Goal: Task Accomplishment & Management: Manage account settings

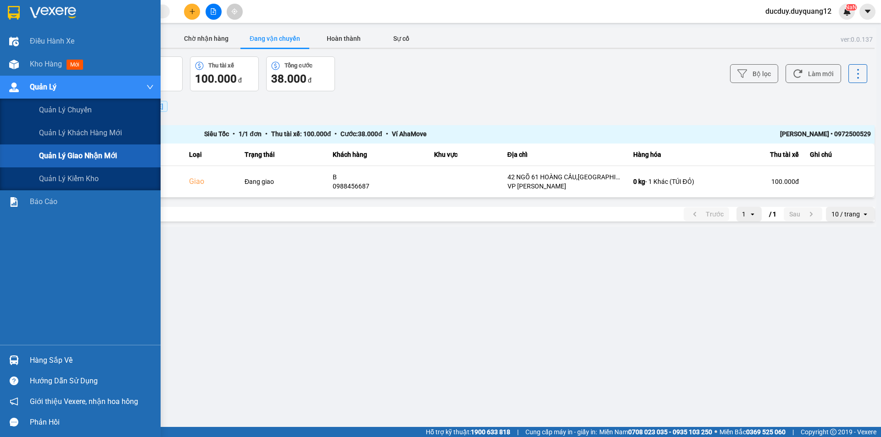
click at [68, 165] on div "Quản lý giao nhận mới" at bounding box center [96, 156] width 115 height 23
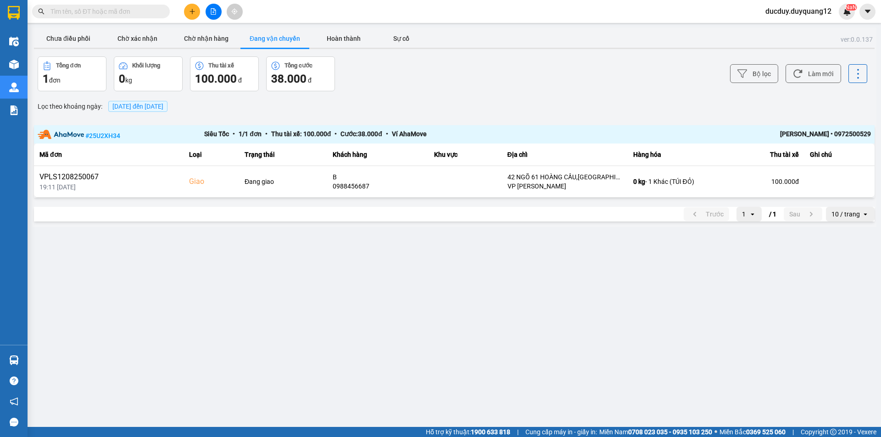
click at [594, 33] on div "Chưa điều phối Chờ xác nhận Chờ nhận hàng Đang vận chuyển Hoàn thành Sự cố" at bounding box center [454, 39] width 841 height 21
click at [55, 41] on button "Chưa điều phối" at bounding box center [68, 38] width 69 height 18
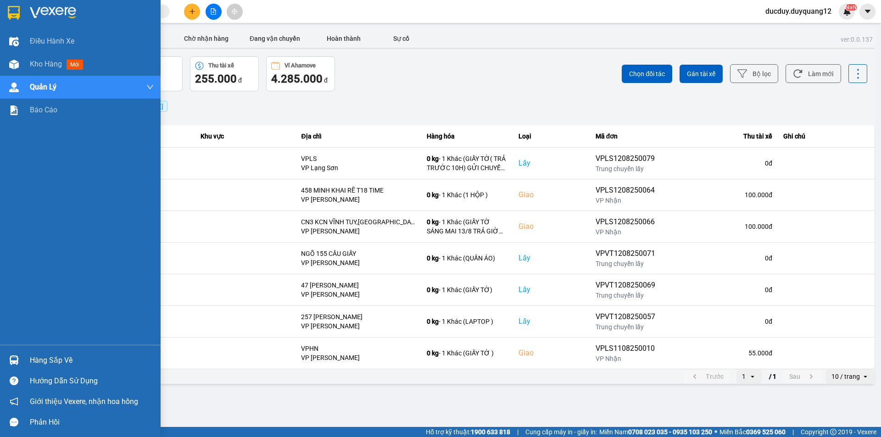
click at [53, 364] on div "Hàng sắp về" at bounding box center [92, 361] width 124 height 14
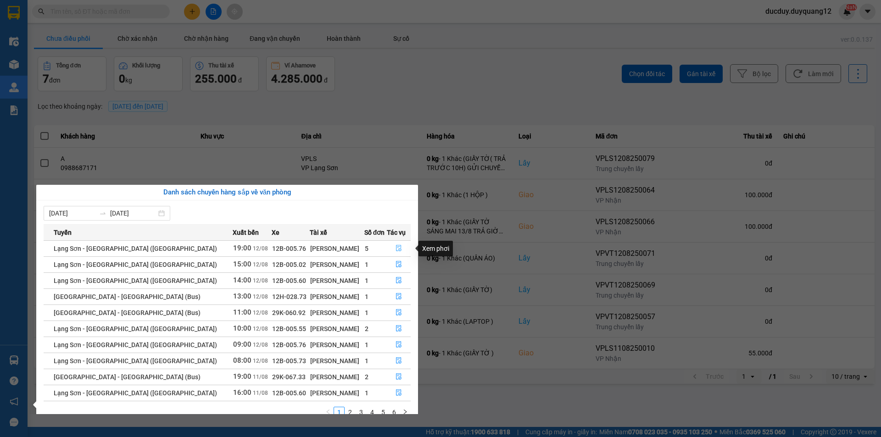
click at [396, 247] on icon "file-done" at bounding box center [399, 248] width 6 height 6
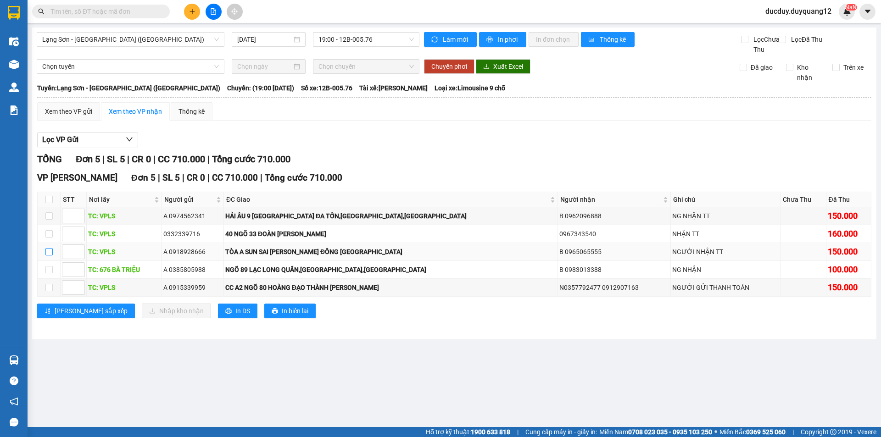
click at [52, 256] on input "checkbox" at bounding box center [48, 251] width 7 height 7
checkbox input "true"
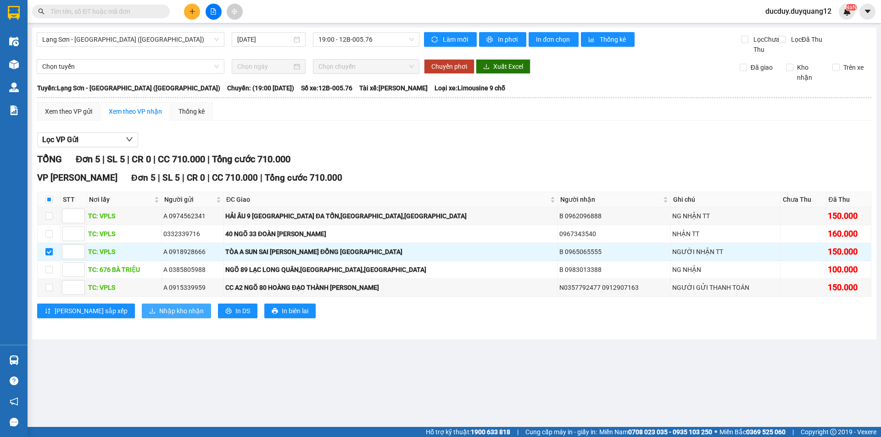
click at [156, 316] on button "Nhập kho nhận" at bounding box center [176, 311] width 69 height 15
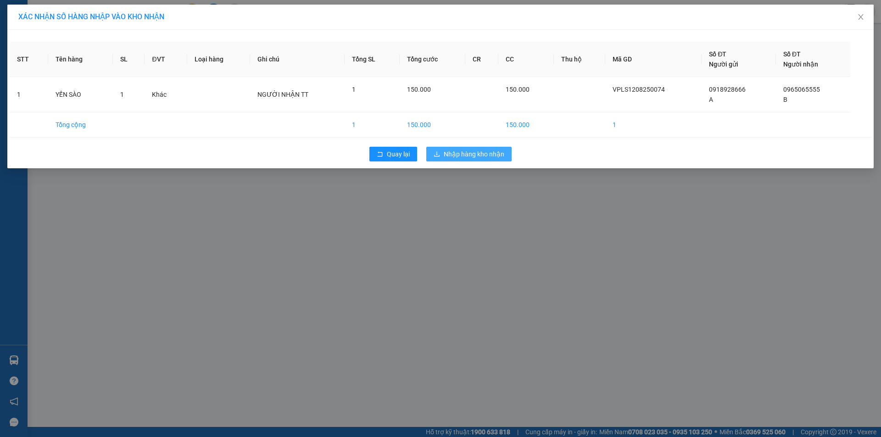
click at [465, 156] on span "Nhập hàng kho nhận" at bounding box center [474, 154] width 61 height 10
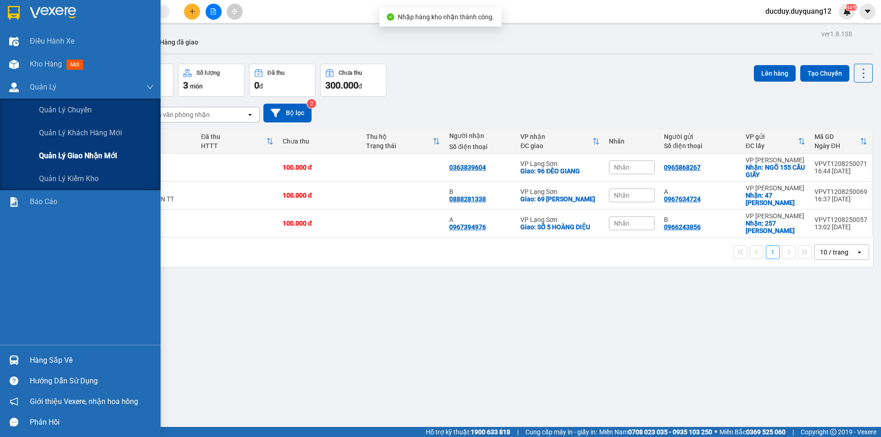
click at [64, 159] on span "Quản lý giao nhận mới" at bounding box center [78, 155] width 78 height 11
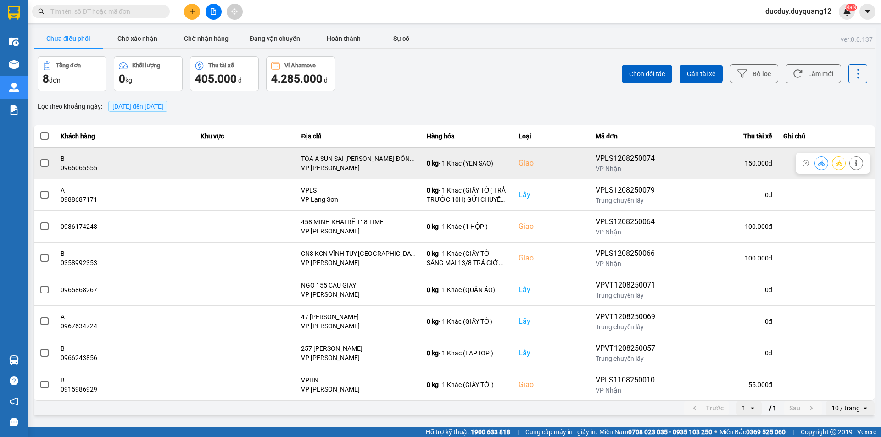
click at [861, 165] on button at bounding box center [856, 163] width 13 height 16
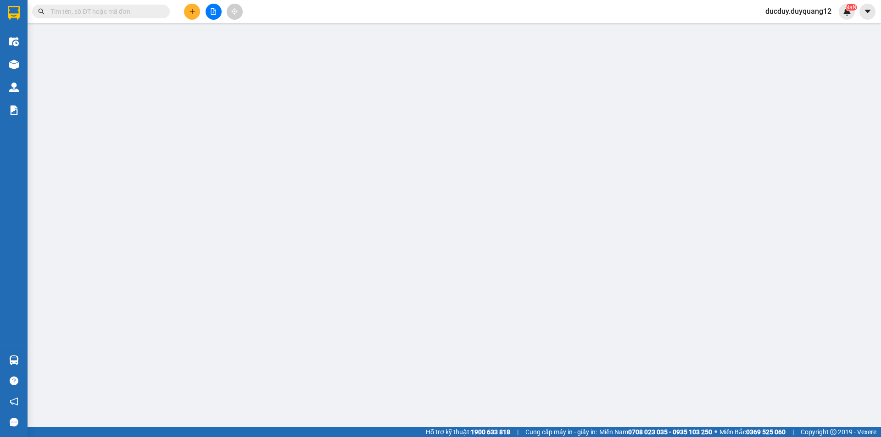
type input "0918928666"
type input "A"
checkbox input "true"
type input "VPLS"
type input "0965065555"
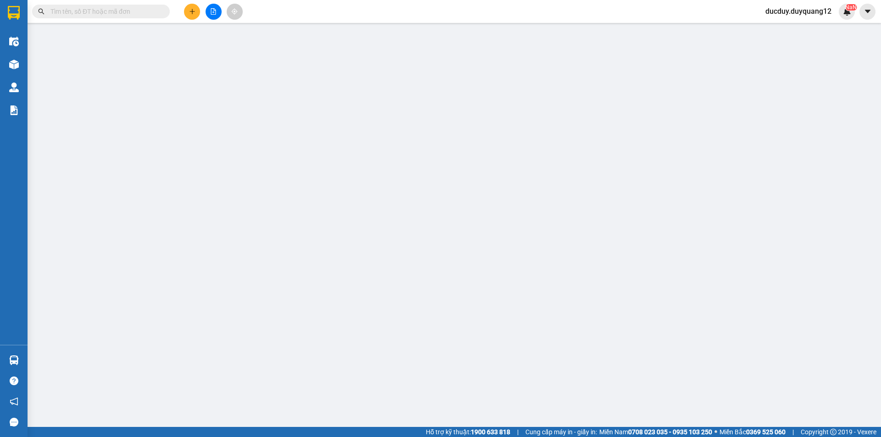
type input "B"
checkbox input "true"
type input "TÒA A SUN SAI [PERSON_NAME] ĐỒNG [GEOGRAPHIC_DATA]"
type input "150.000"
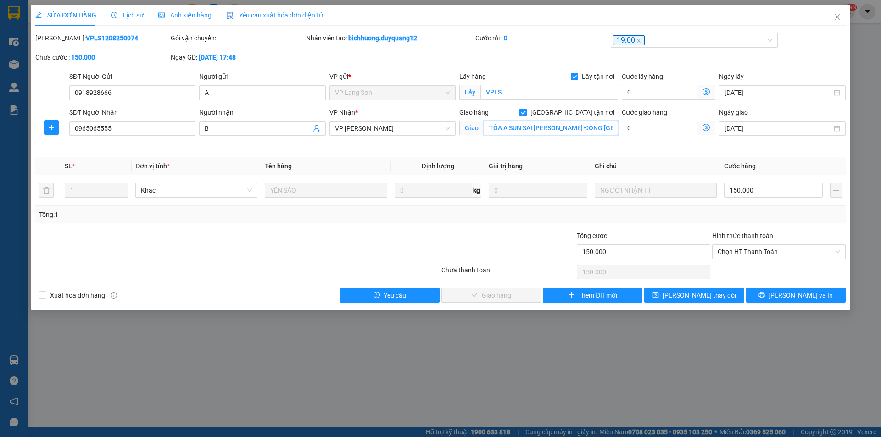
drag, startPoint x: 546, startPoint y: 127, endPoint x: 531, endPoint y: 128, distance: 14.7
click at [546, 127] on input "TÒA A SUN SAI [PERSON_NAME] ĐỒNG [GEOGRAPHIC_DATA]" at bounding box center [551, 128] width 134 height 15
click at [532, 128] on input "TÒA A SUN SAI [PERSON_NAME] ĐỒNG [GEOGRAPHIC_DATA]" at bounding box center [551, 128] width 134 height 15
click at [535, 127] on input "TÒA A SUN SAI [PERSON_NAME] ĐỒNG [GEOGRAPHIC_DATA]" at bounding box center [551, 128] width 134 height 15
click at [533, 128] on input "TÒA A SUN SAI [PERSON_NAME] ĐỒNG [GEOGRAPHIC_DATA]" at bounding box center [551, 128] width 134 height 15
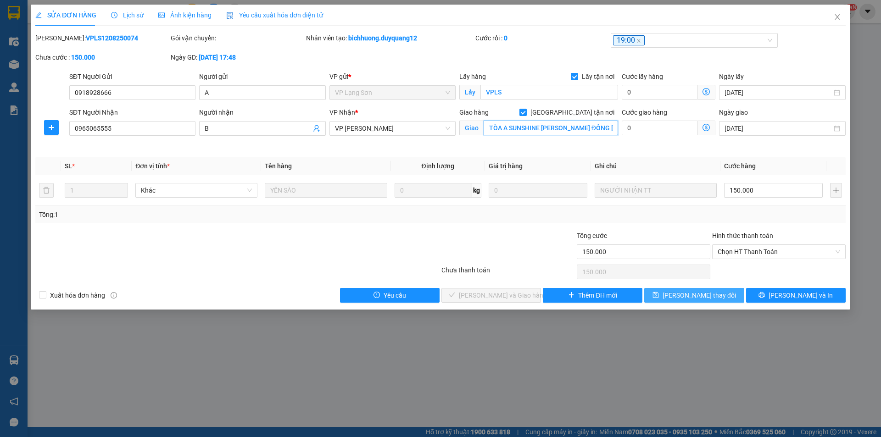
type input "TÒA A SUNSHINE [PERSON_NAME] ĐỒNG [GEOGRAPHIC_DATA]"
click at [706, 294] on span "[PERSON_NAME] thay đổi" at bounding box center [699, 295] width 73 height 10
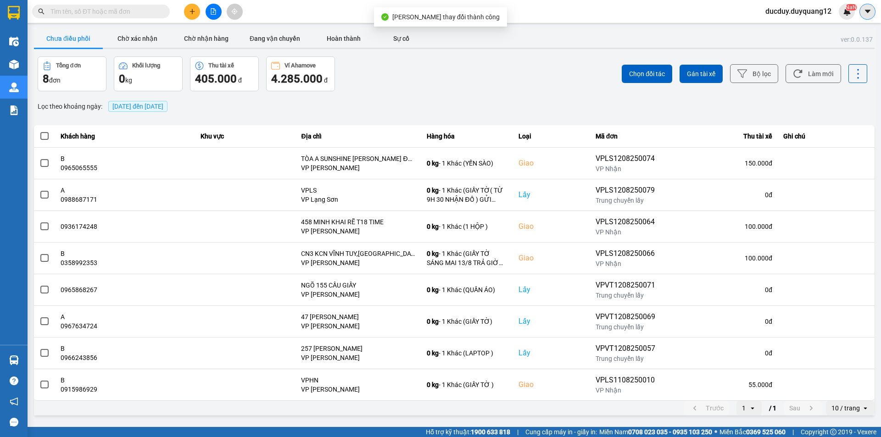
click at [871, 10] on icon "caret-down" at bounding box center [868, 11] width 8 height 8
click at [837, 36] on div "Cấu hình nhà xe" at bounding box center [843, 34] width 46 height 10
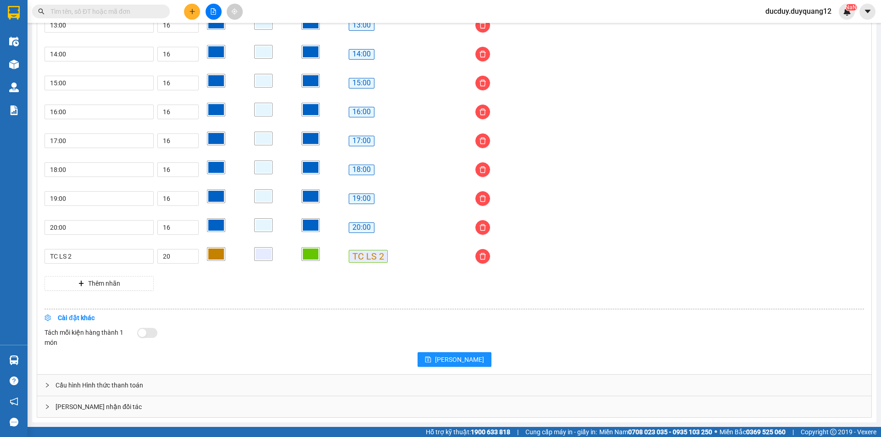
click at [229, 401] on div "[PERSON_NAME] nhận đối tác" at bounding box center [454, 406] width 834 height 21
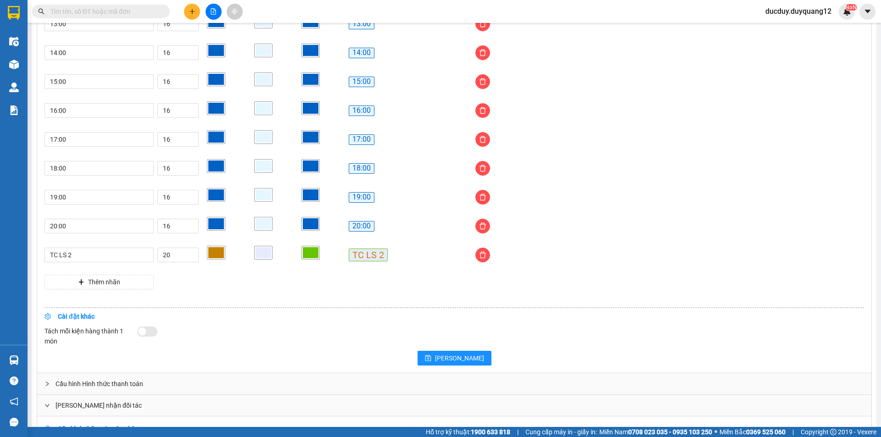
scroll to position [865, 0]
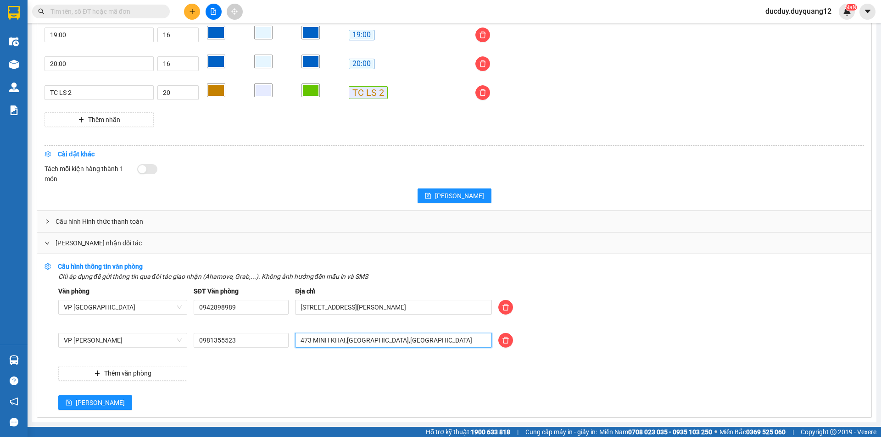
drag, startPoint x: 434, startPoint y: 342, endPoint x: 257, endPoint y: 352, distance: 176.5
click at [257, 352] on div "VP [PERSON_NAME] 0981355523 473 [GEOGRAPHIC_DATA],[GEOGRAPHIC_DATA],[GEOGRAPHIC…" at bounding box center [461, 346] width 812 height 26
type input "[PERSON_NAME] [GEOGRAPHIC_DATA],[GEOGRAPHIC_DATA],[GEOGRAPHIC_DATA]"
click at [237, 340] on input "0981355523" at bounding box center [241, 340] width 95 height 15
click at [77, 398] on button "[PERSON_NAME]" at bounding box center [95, 403] width 74 height 15
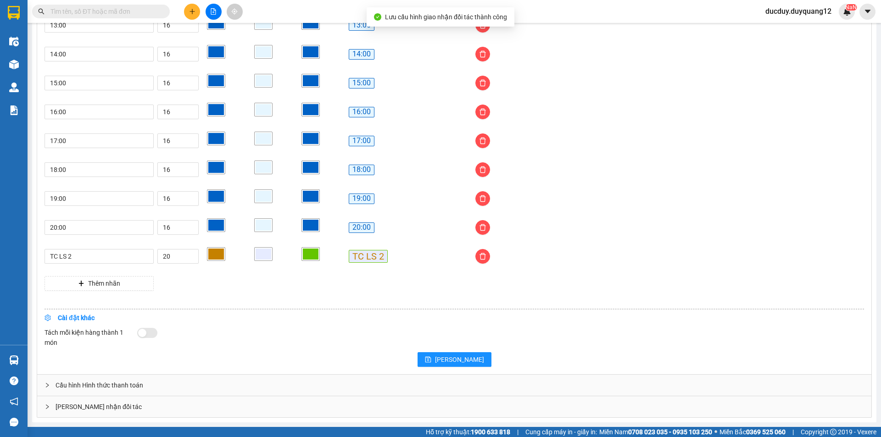
scroll to position [702, 0]
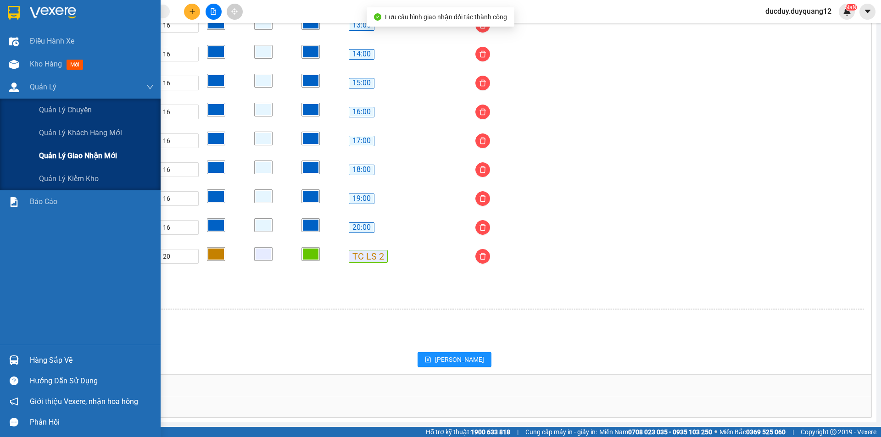
click at [73, 161] on span "Quản lý giao nhận mới" at bounding box center [78, 155] width 78 height 11
